Goal: Task Accomplishment & Management: Manage account settings

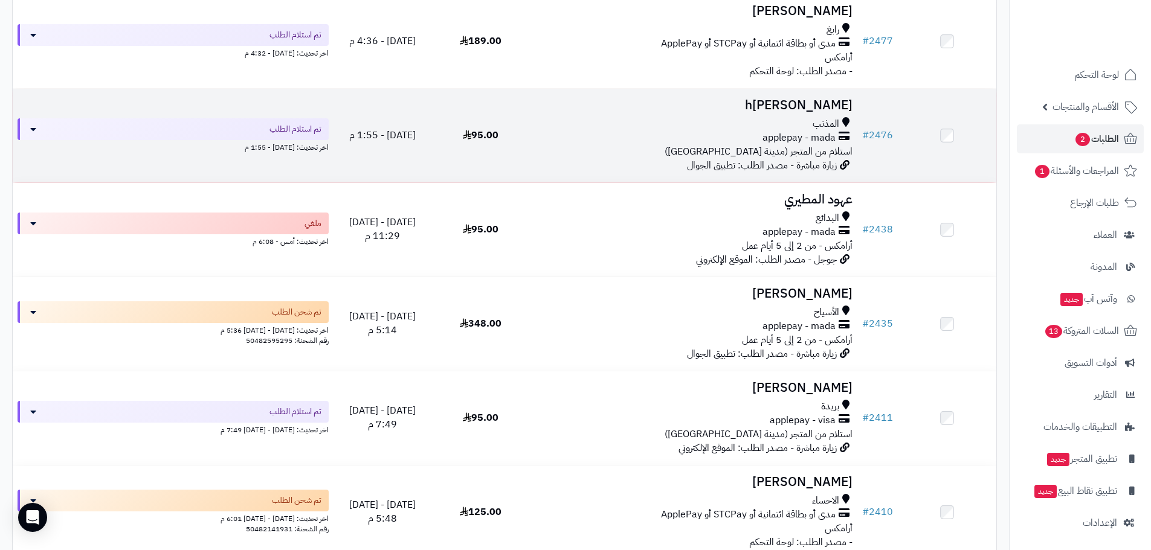
scroll to position [302, 0]
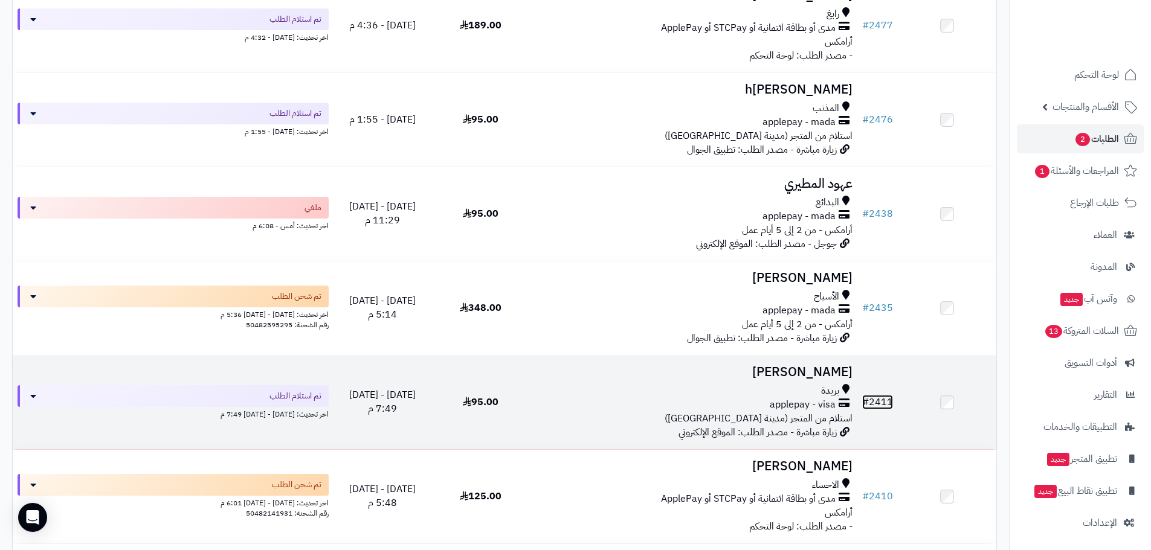
click at [881, 401] on link "# 2411" at bounding box center [877, 402] width 31 height 14
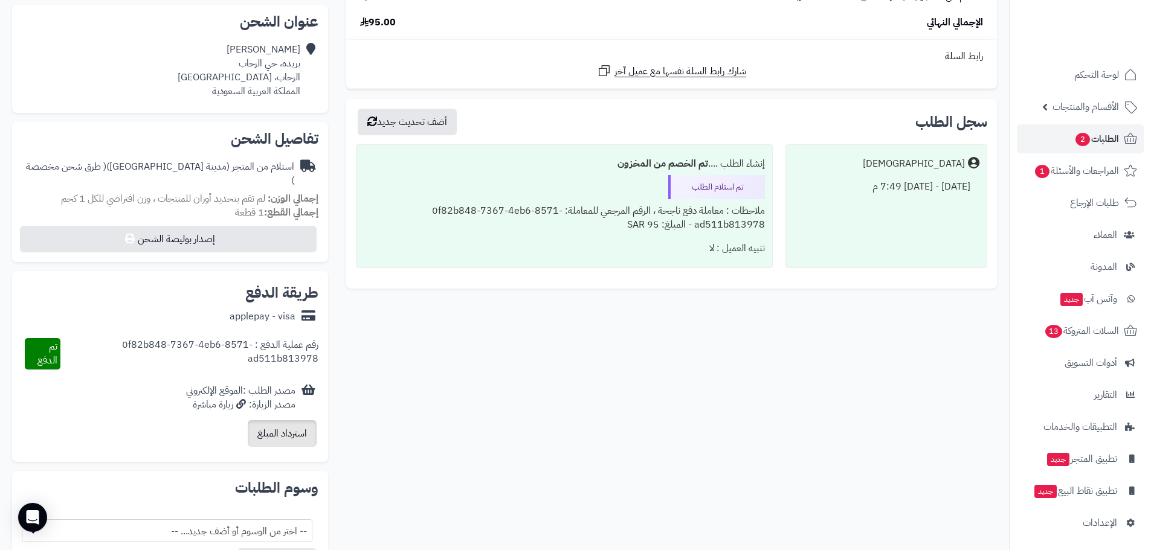
scroll to position [384, 0]
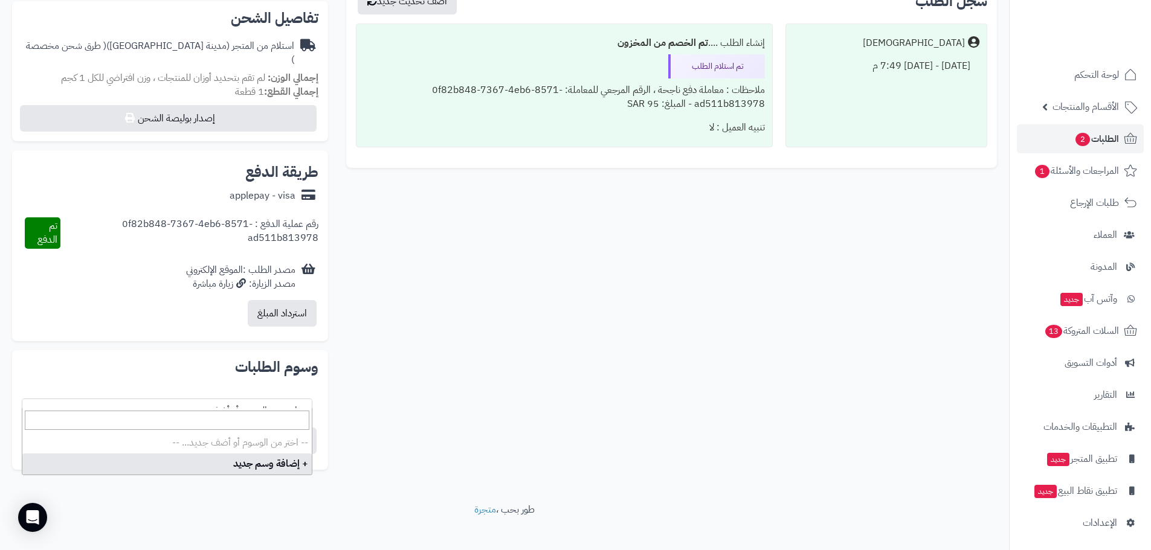
click at [286, 401] on span "-- اختر من الوسوم أو أضف جديد... --" at bounding box center [166, 410] width 289 height 23
click at [405, 377] on div "**********" at bounding box center [504, 121] width 1003 height 718
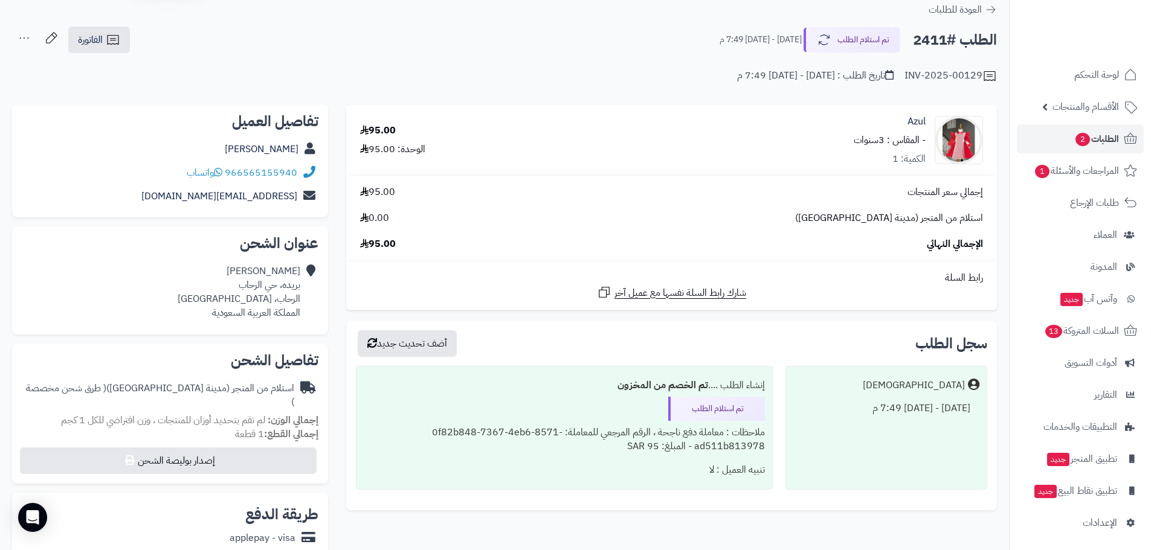
scroll to position [0, 0]
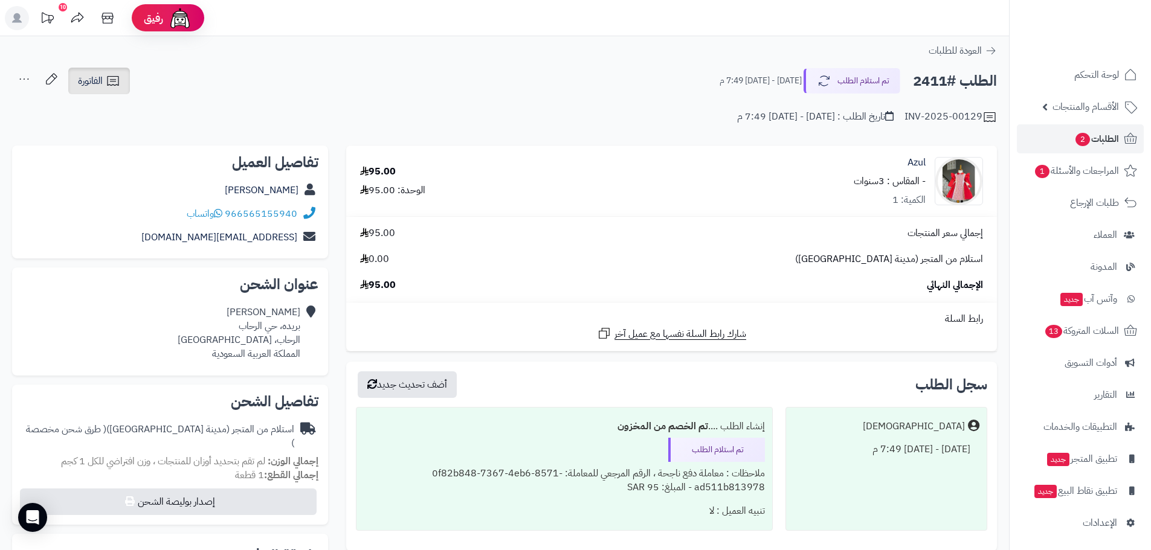
click at [100, 77] on span "الفاتورة" at bounding box center [90, 81] width 25 height 14
click at [526, 96] on div "INV-2025-00129 تاريخ الطلب : الثلاثاء - ٢٣ سبتمبر ٢٠٢٥ - 7:49 م" at bounding box center [504, 109] width 985 height 29
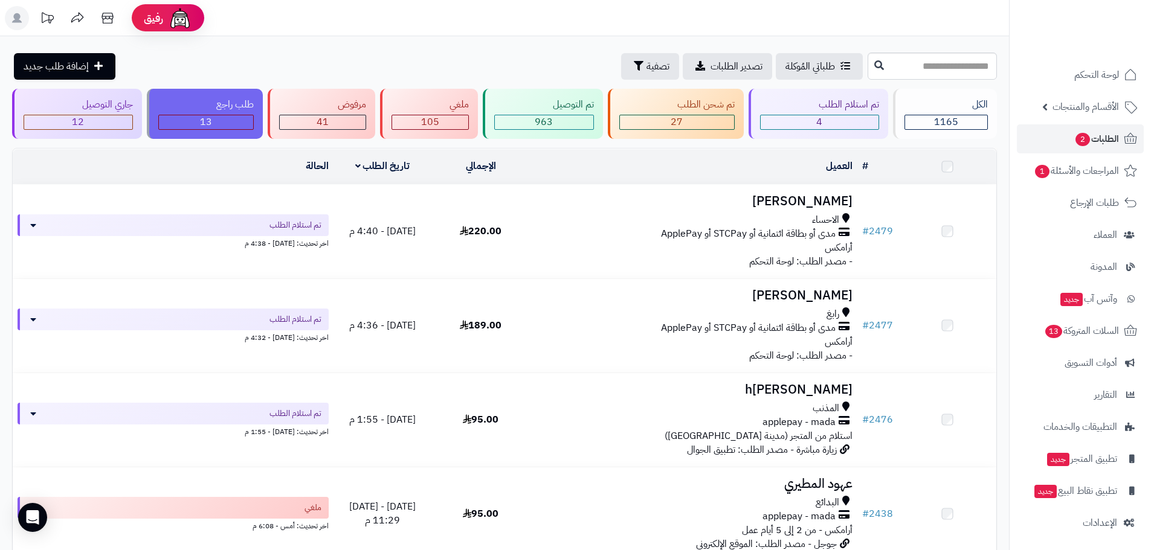
scroll to position [302, 0]
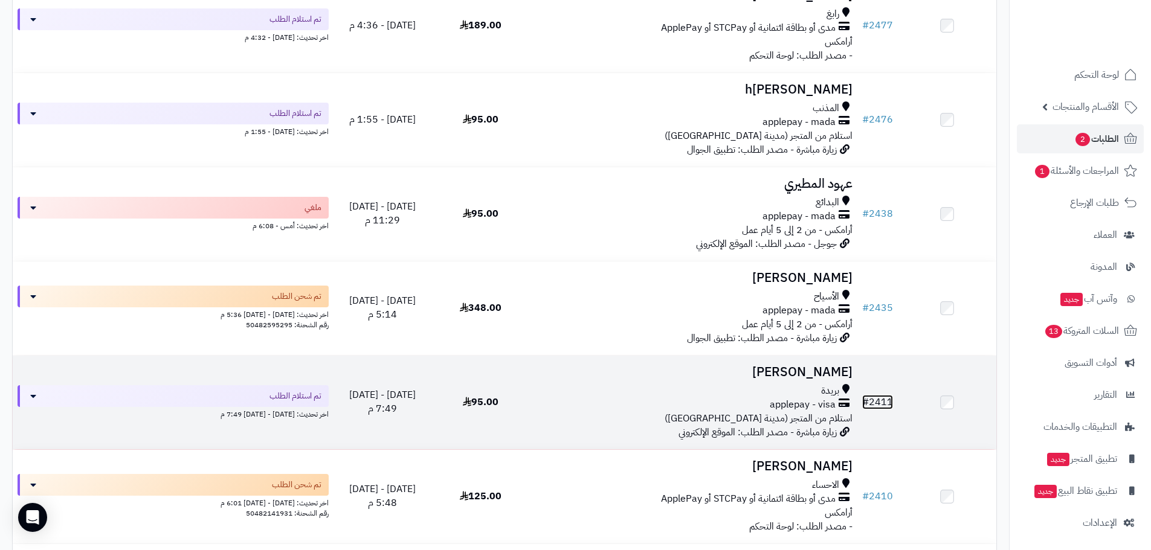
click at [884, 401] on link "# 2411" at bounding box center [877, 402] width 31 height 14
click at [878, 401] on link "# 2411" at bounding box center [877, 402] width 31 height 14
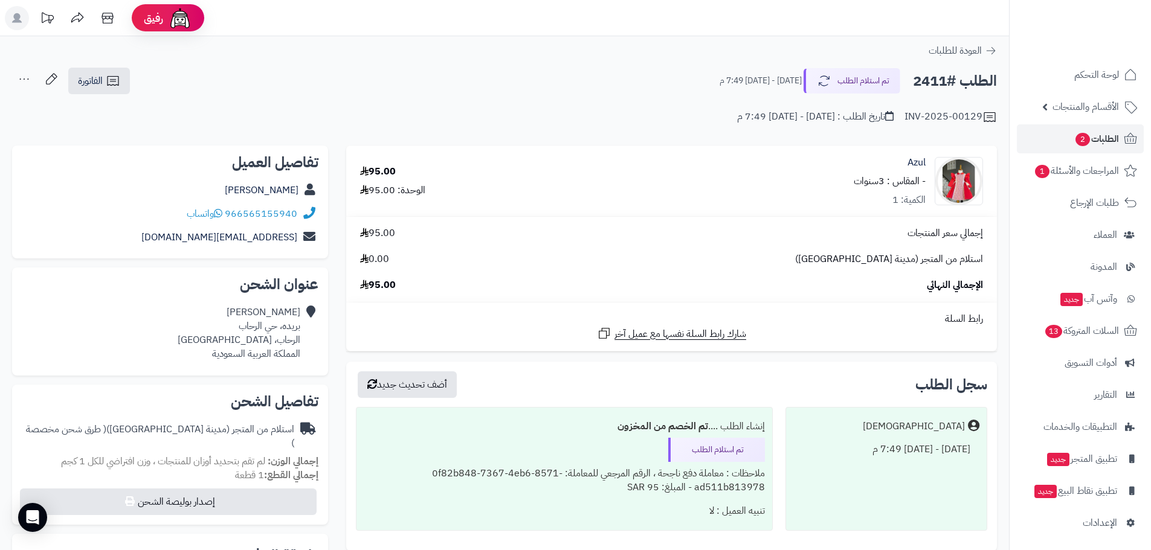
scroll to position [242, 0]
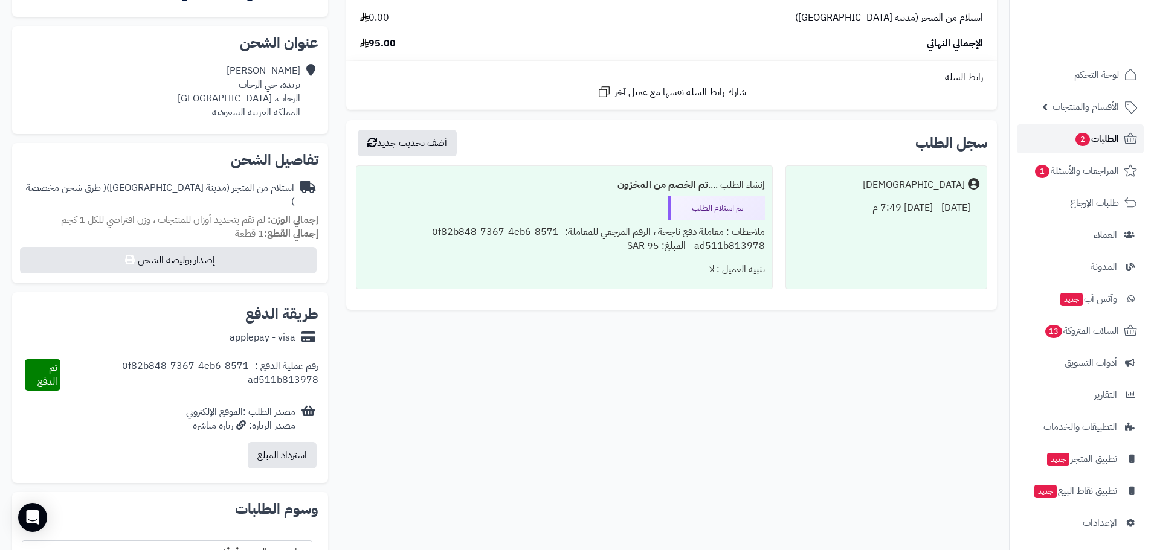
click at [1116, 142] on span "الطلبات 2" at bounding box center [1096, 138] width 45 height 17
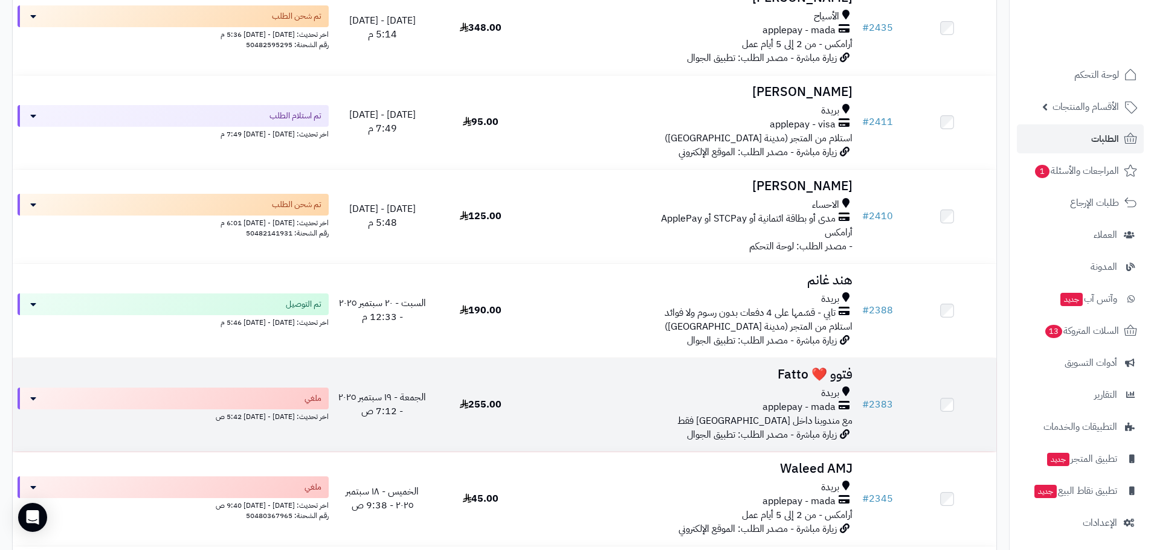
scroll to position [544, 0]
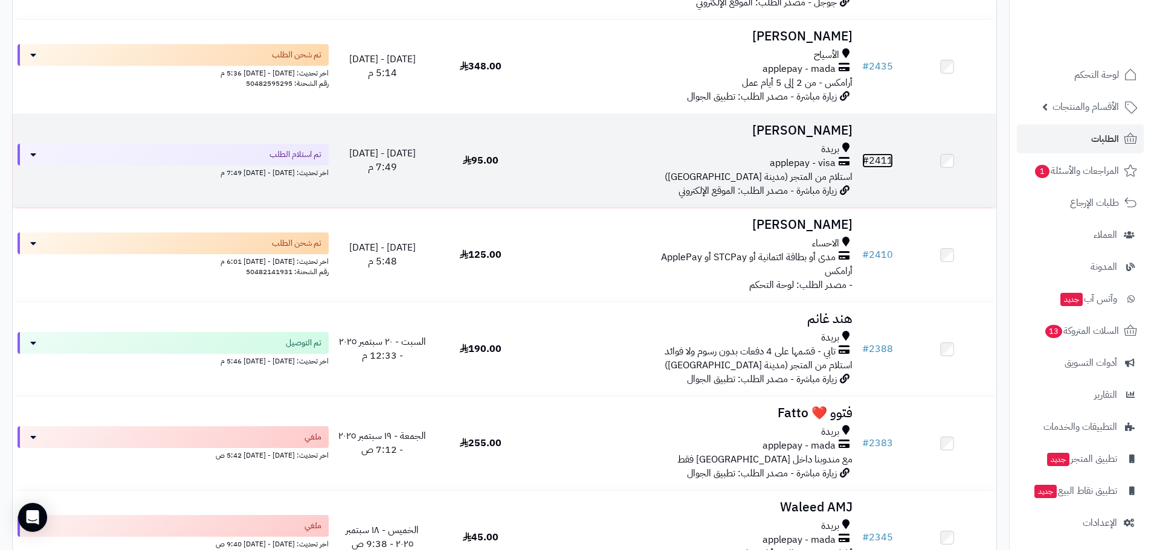
click at [881, 155] on link "# 2411" at bounding box center [877, 160] width 31 height 14
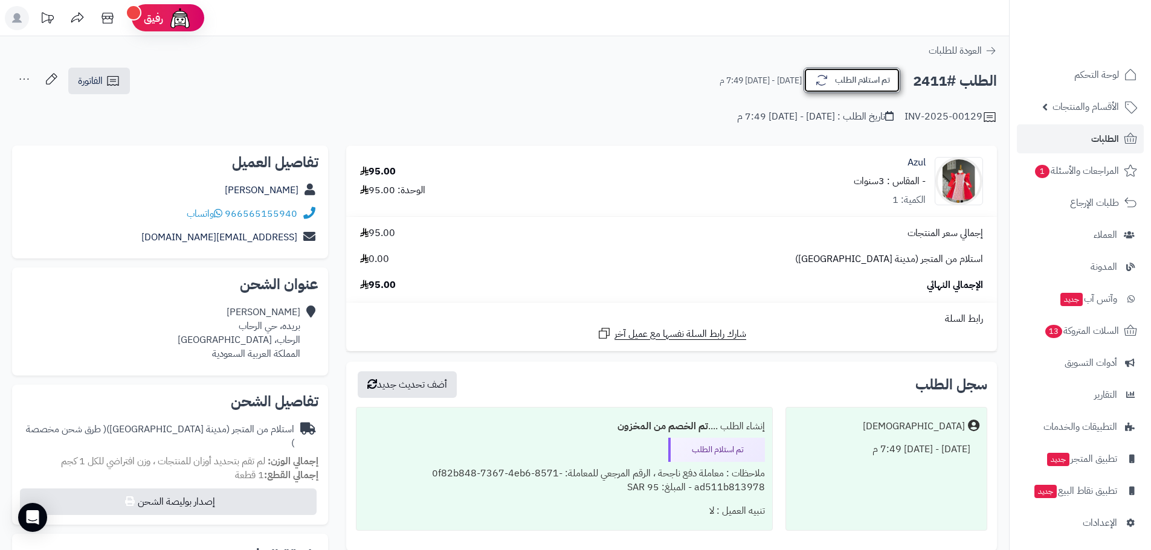
click at [819, 78] on icon "button" at bounding box center [821, 80] width 14 height 14
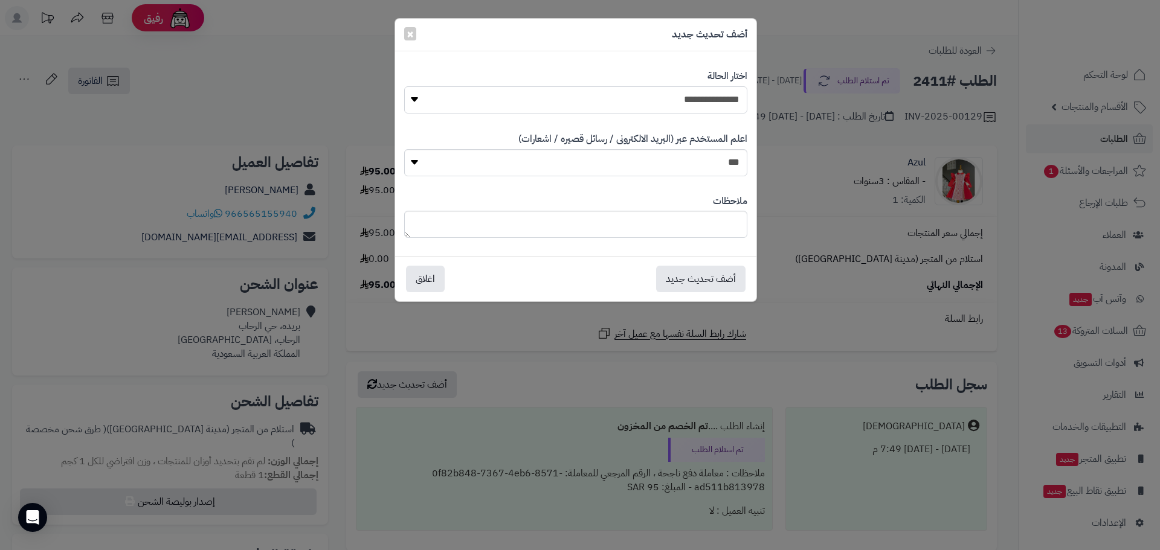
click at [694, 86] on select "**********" at bounding box center [575, 99] width 343 height 27
select select "*"
click at [404, 86] on select "**********" at bounding box center [575, 99] width 343 height 27
click at [727, 106] on select "**********" at bounding box center [575, 99] width 343 height 27
click at [715, 107] on select "**********" at bounding box center [575, 99] width 343 height 27
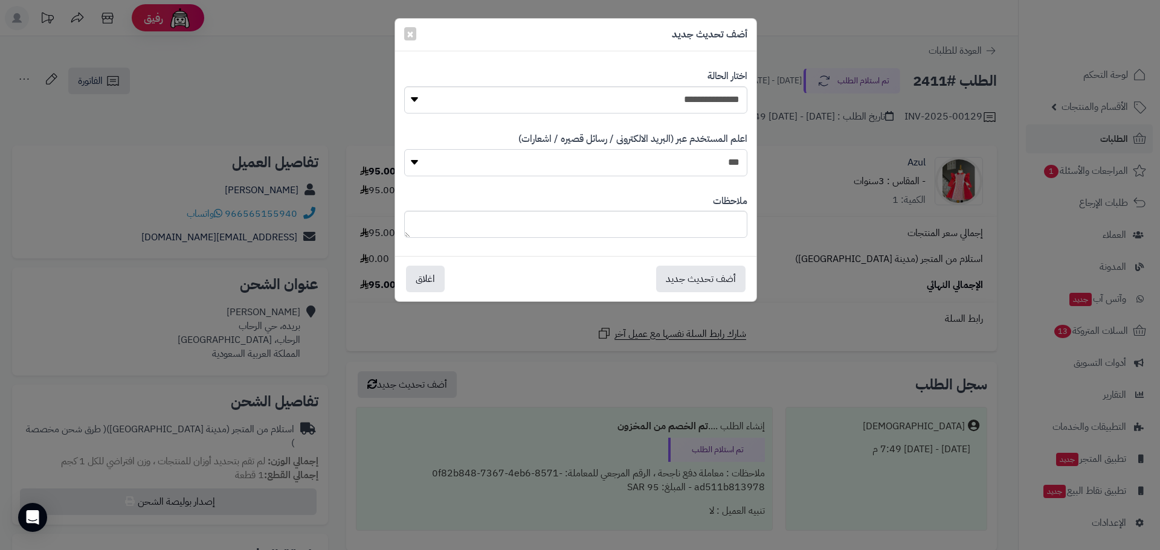
click at [719, 161] on select "*** **" at bounding box center [575, 162] width 343 height 27
click at [704, 281] on button "أضف تحديث جديد" at bounding box center [700, 278] width 89 height 27
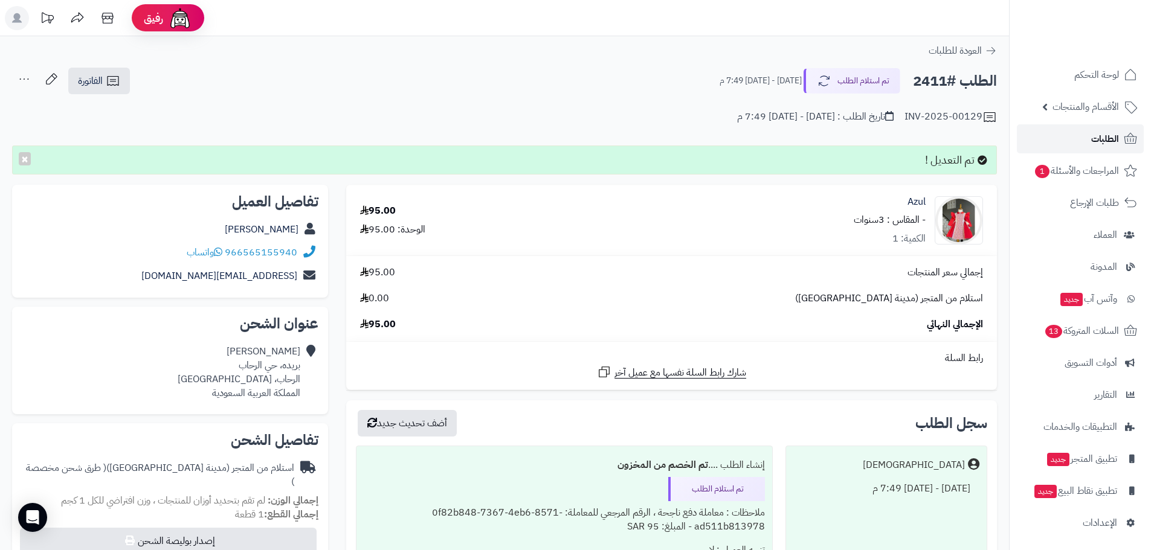
click at [1106, 134] on span "الطلبات" at bounding box center [1105, 138] width 28 height 17
click at [1099, 146] on span "الطلبات" at bounding box center [1105, 138] width 28 height 17
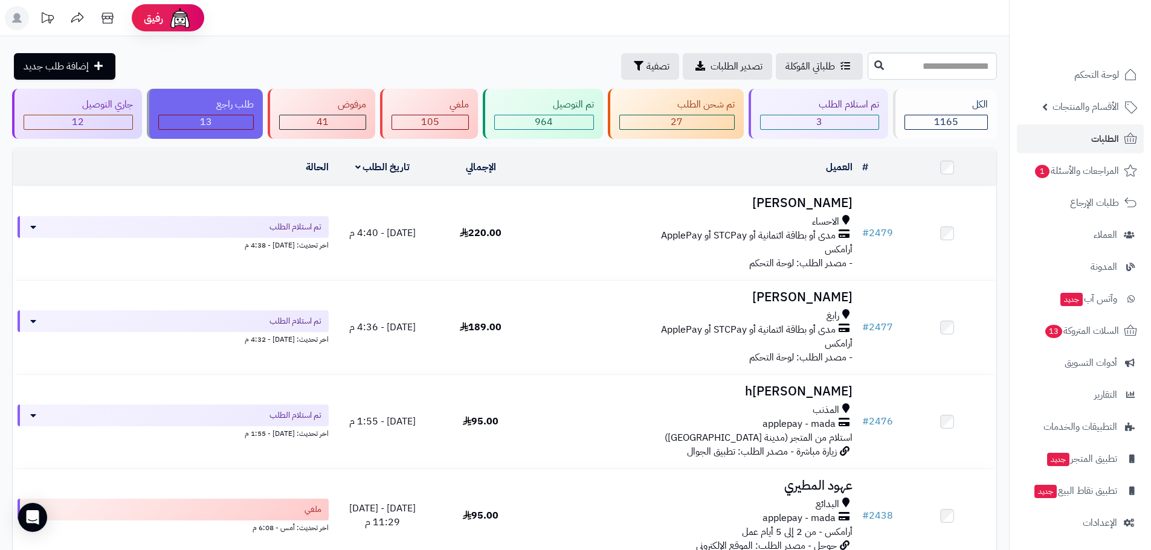
click at [909, 172] on td at bounding box center [947, 167] width 98 height 37
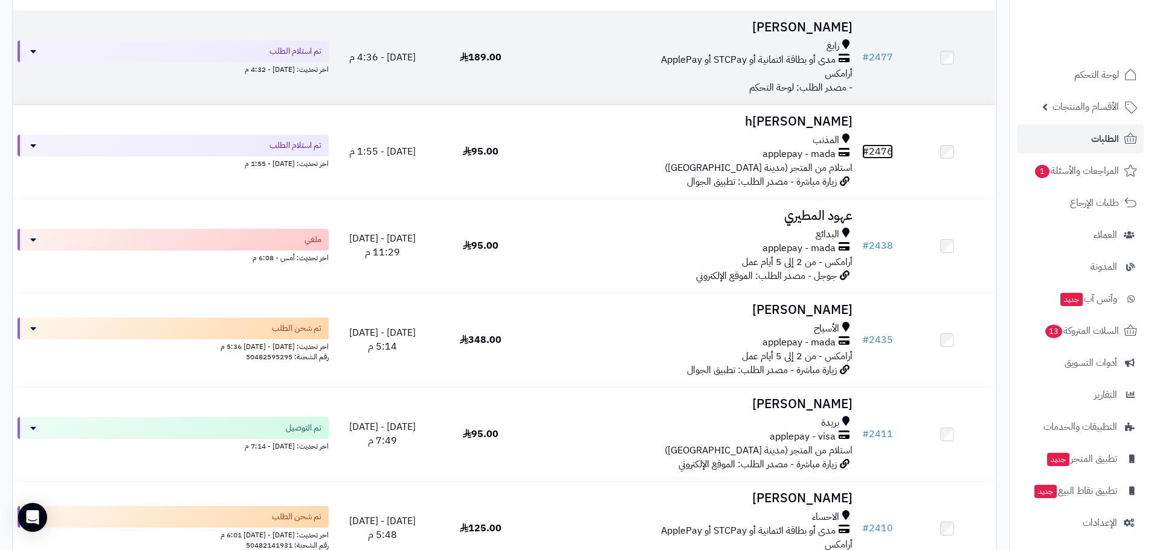
scroll to position [60, 0]
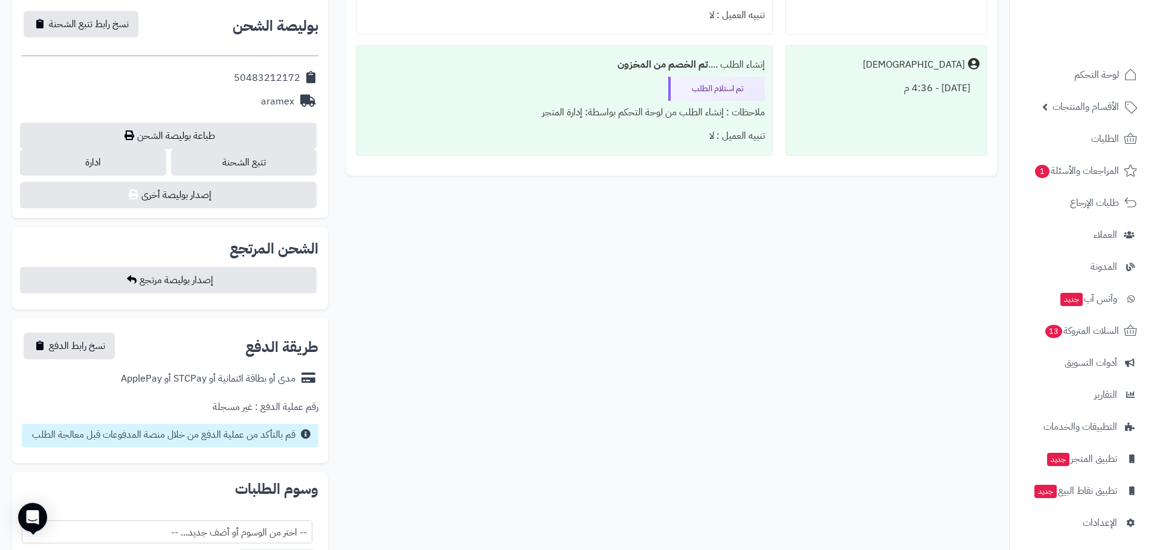
scroll to position [483, 0]
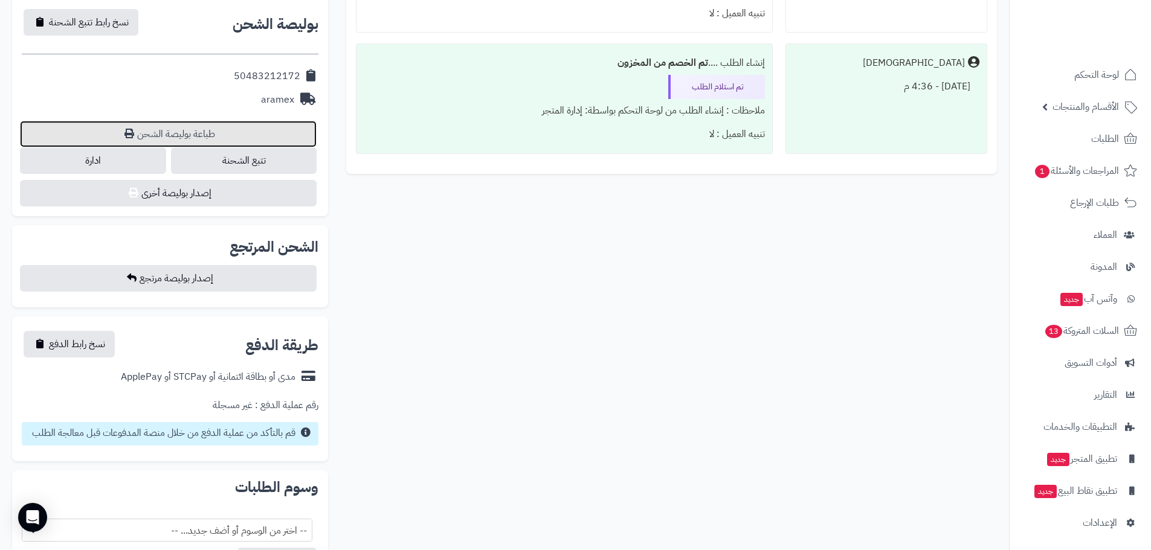
click at [260, 137] on link "طباعة بوليصة الشحن" at bounding box center [168, 134] width 297 height 27
click at [226, 134] on link "طباعة بوليصة الشحن" at bounding box center [168, 134] width 297 height 27
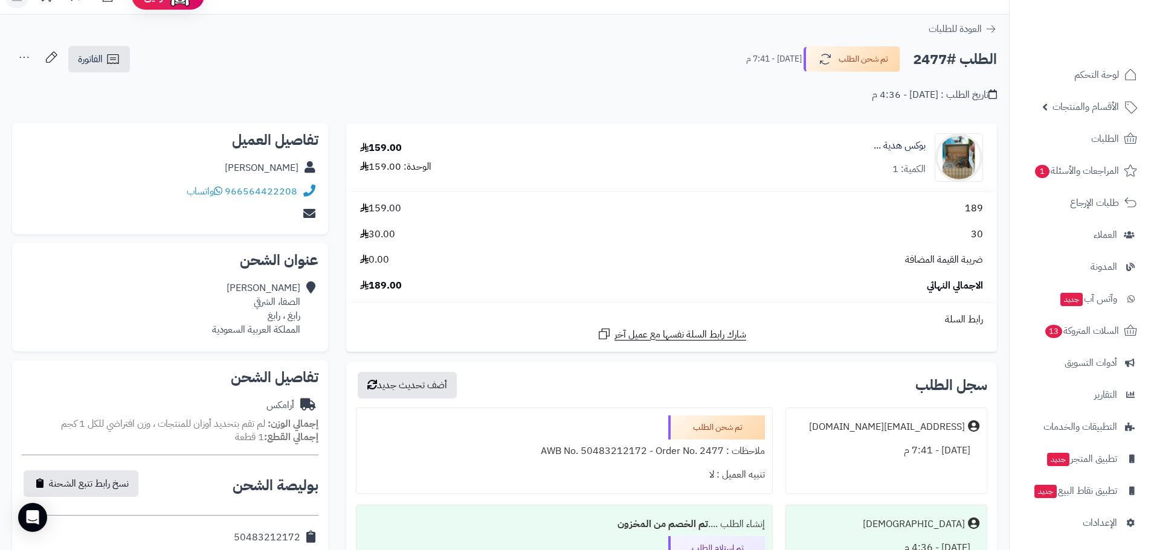
scroll to position [0, 0]
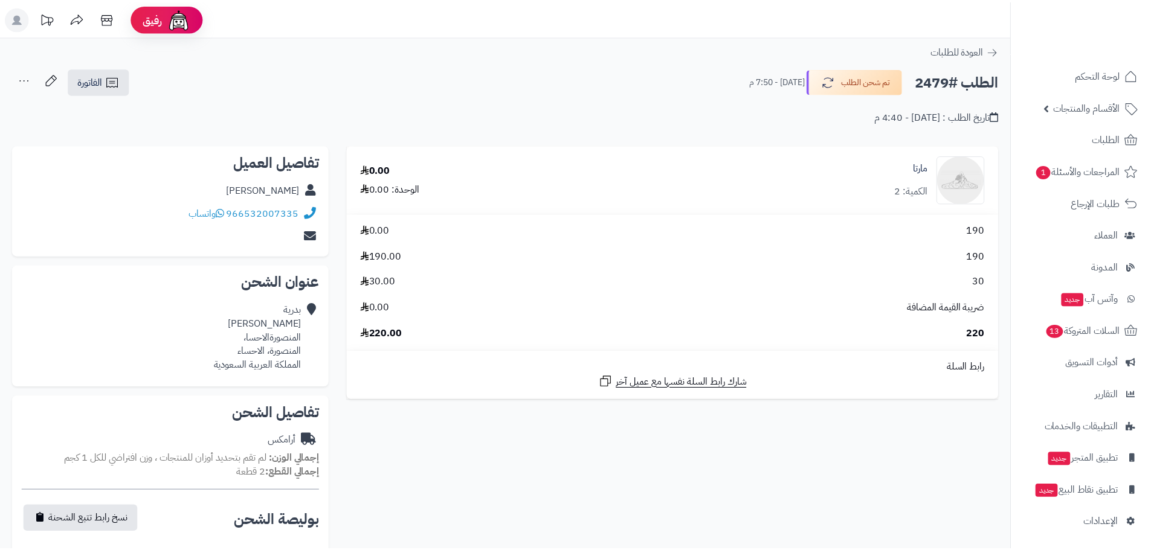
scroll to position [303, 0]
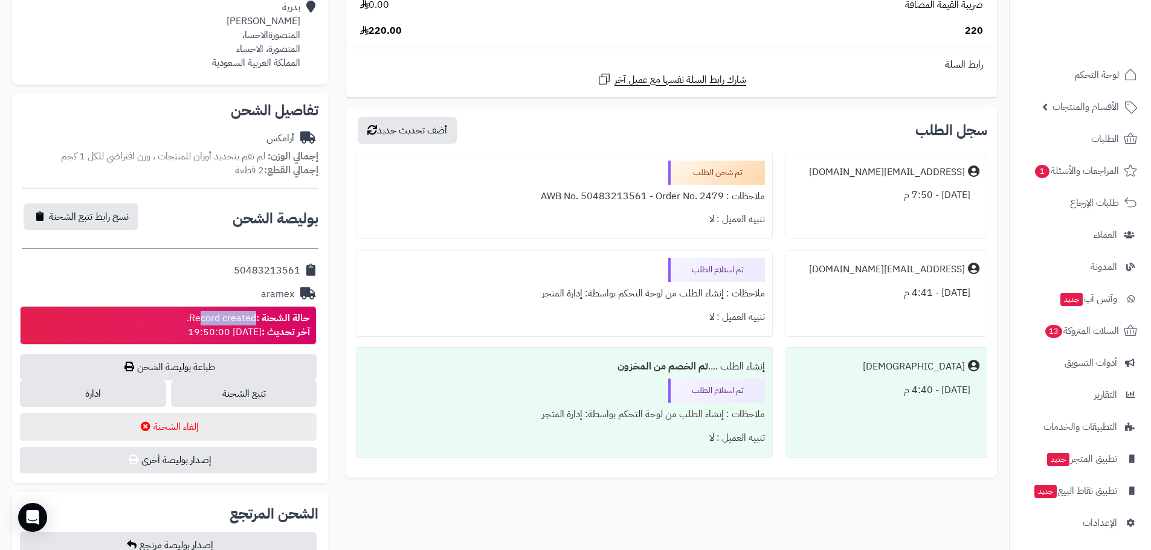
drag, startPoint x: 211, startPoint y: 314, endPoint x: 202, endPoint y: 314, distance: 9.1
click at [202, 314] on div "حالة الشحنة : Record created. آخر تحديث : [DATE] 19:50:00" at bounding box center [248, 326] width 123 height 28
drag, startPoint x: 210, startPoint y: 313, endPoint x: 207, endPoint y: 340, distance: 27.4
click at [211, 313] on div "حالة الشحنة : Record created. آخر تحديث : [DATE] 19:50:00" at bounding box center [248, 326] width 123 height 28
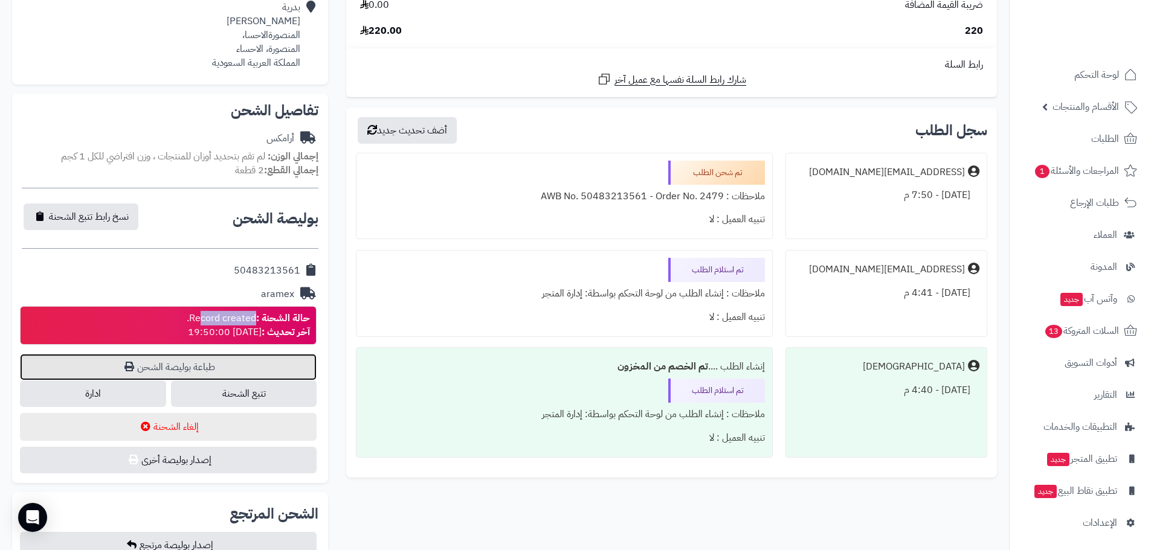
click at [204, 358] on link "طباعة بوليصة الشحن" at bounding box center [168, 367] width 297 height 27
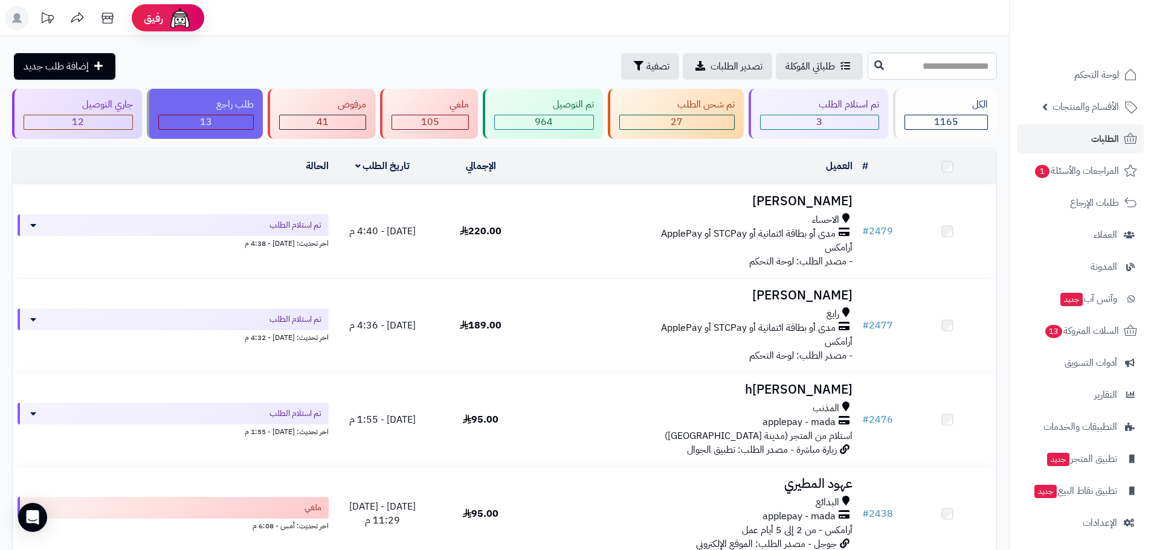
scroll to position [121, 0]
